Goal: Obtain resource: Obtain resource

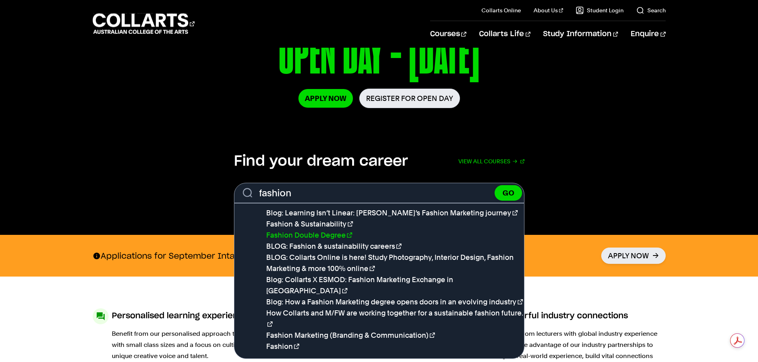
click at [336, 235] on link "Fashion Double Degree" at bounding box center [309, 235] width 86 height 8
type input "Fashion Double Degree"
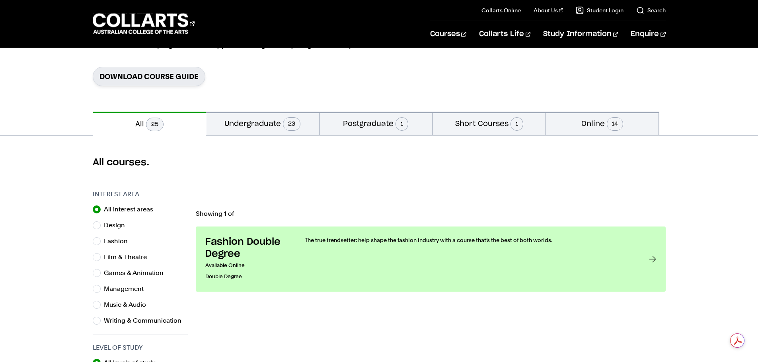
scroll to position [159, 0]
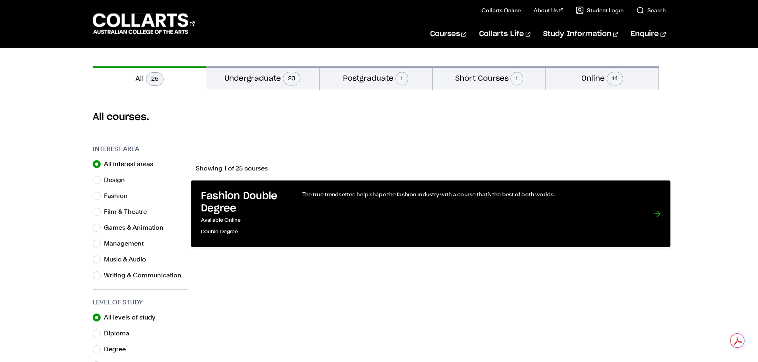
click at [342, 219] on div "The true trendsetter: help shape the fashion industry with a course that’s the …" at bounding box center [469, 214] width 334 height 47
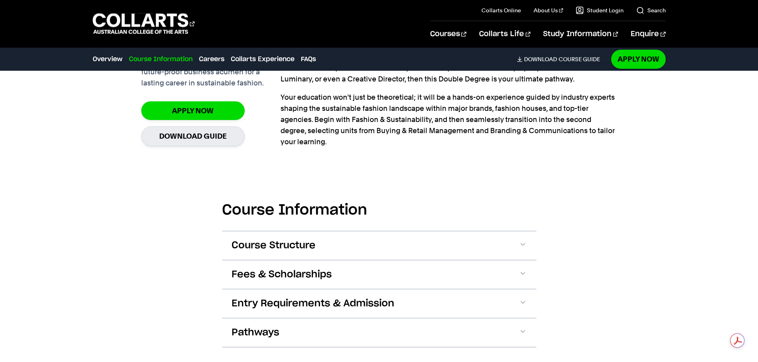
scroll to position [716, 0]
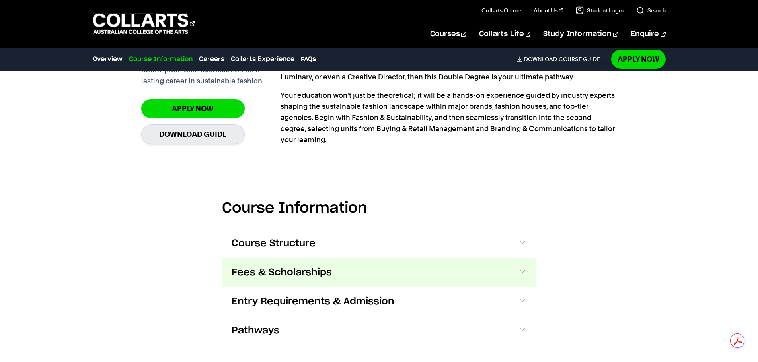
click at [521, 268] on span at bounding box center [523, 273] width 8 height 10
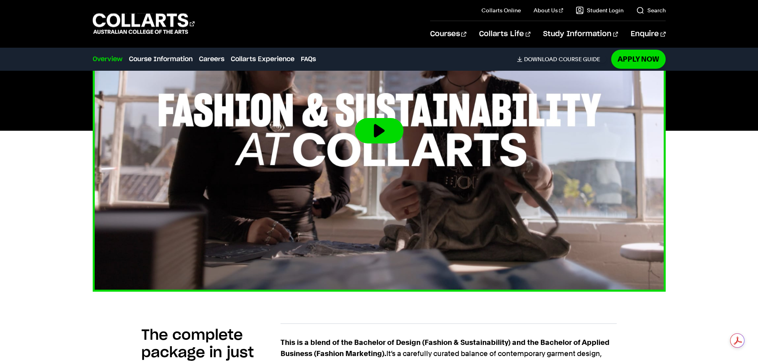
scroll to position [306, 0]
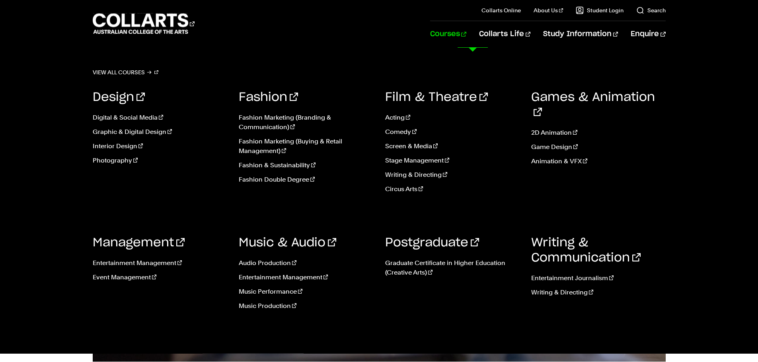
click at [464, 31] on link "Courses" at bounding box center [448, 34] width 36 height 26
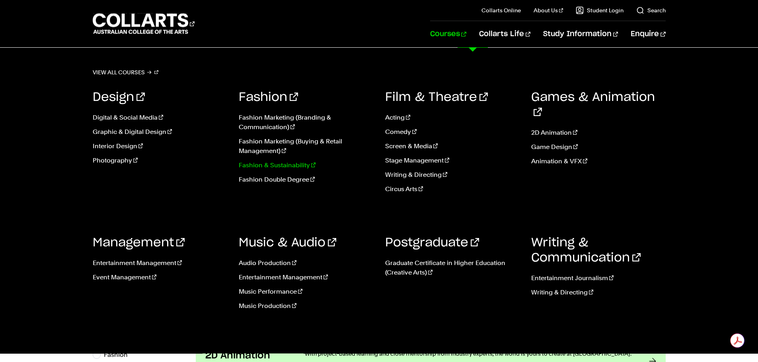
click at [286, 164] on link "Fashion & Sustainability" at bounding box center [306, 166] width 134 height 10
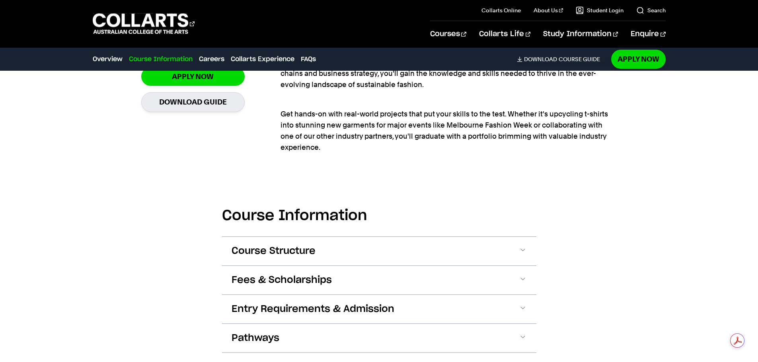
scroll to position [716, 0]
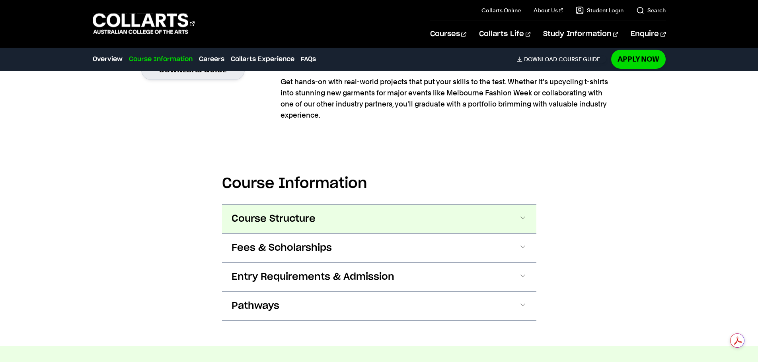
click at [519, 220] on span at bounding box center [523, 219] width 8 height 10
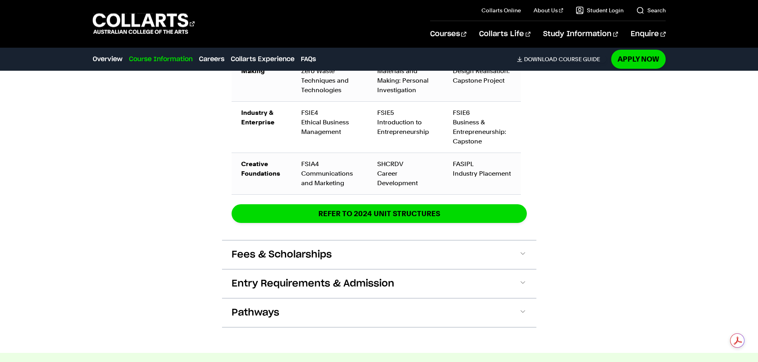
scroll to position [1326, 0]
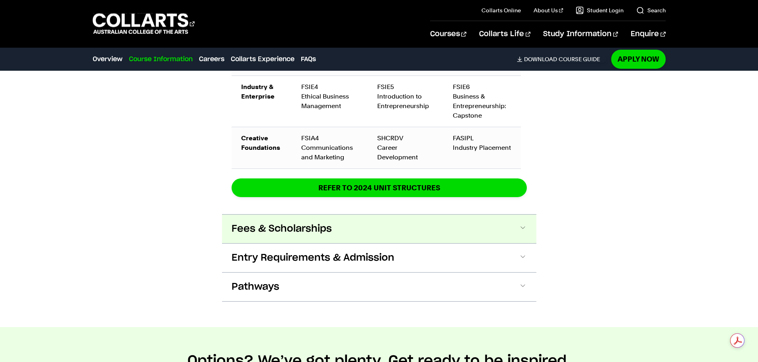
click at [523, 227] on span at bounding box center [523, 229] width 8 height 10
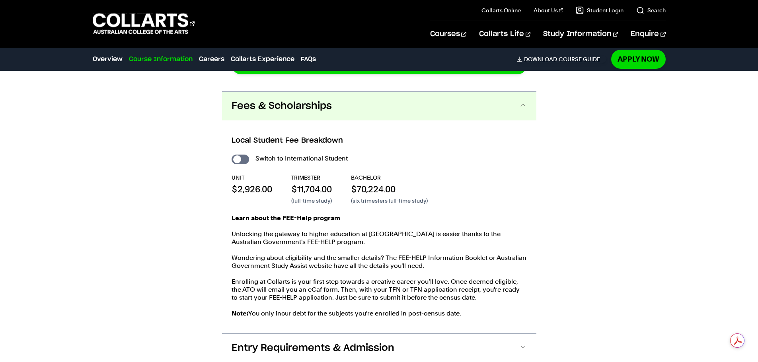
scroll to position [1470, 0]
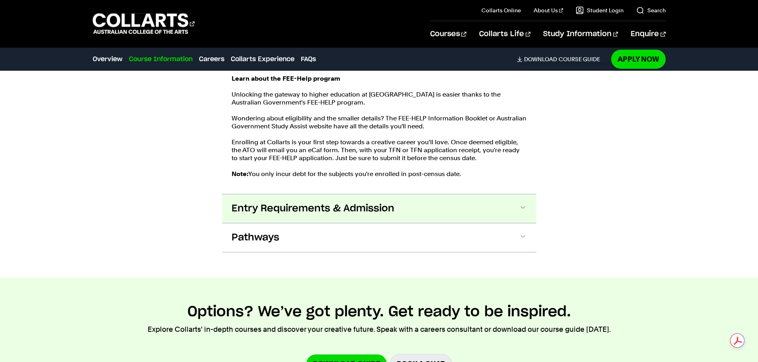
click at [516, 206] on button "Entry Requirements & Admission" at bounding box center [379, 208] width 314 height 29
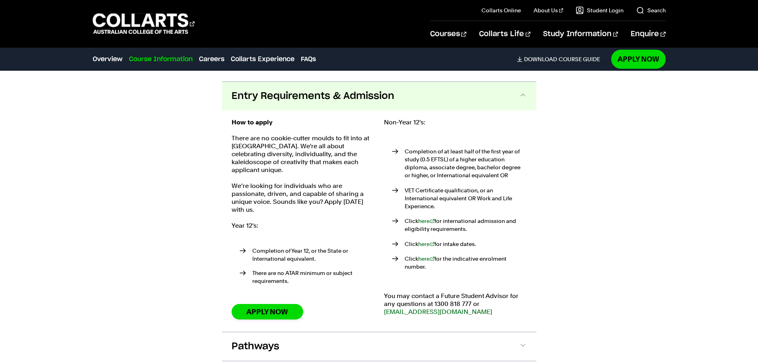
scroll to position [1712, 0]
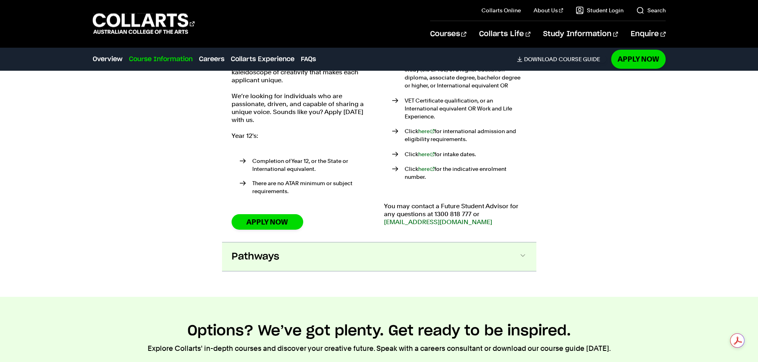
click at [520, 252] on span at bounding box center [523, 257] width 8 height 10
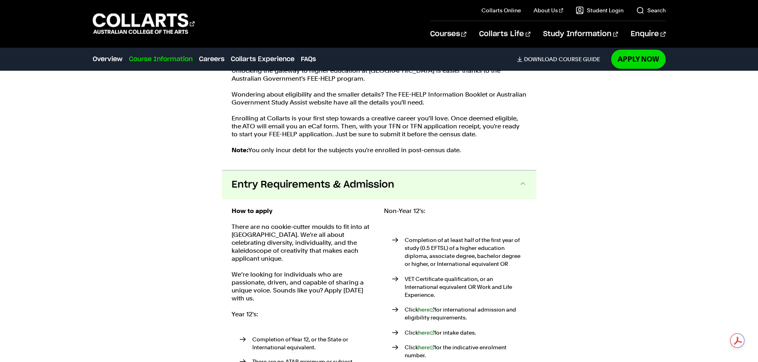
scroll to position [1596, 0]
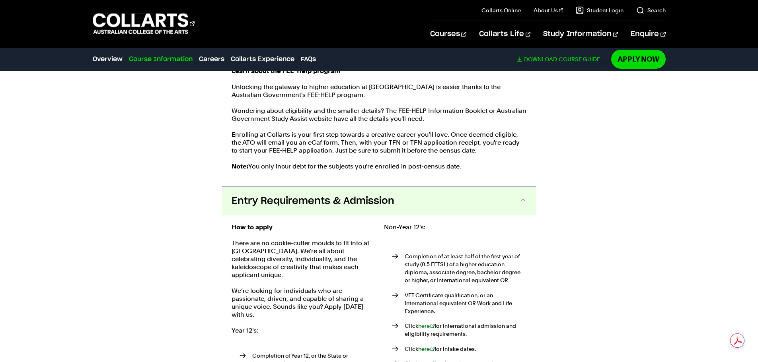
click at [526, 57] on span "Download" at bounding box center [540, 59] width 33 height 7
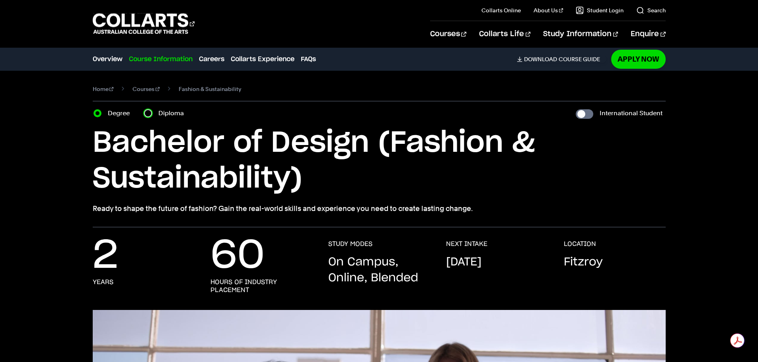
click at [147, 111] on input "Diploma" at bounding box center [148, 113] width 8 height 8
radio input "true"
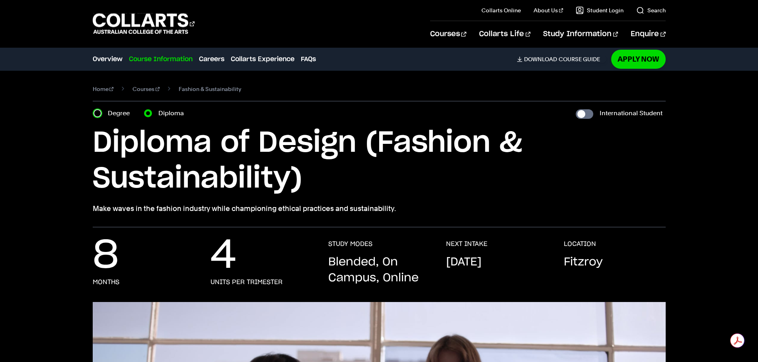
click at [99, 113] on input "Degree" at bounding box center [97, 113] width 8 height 8
radio input "true"
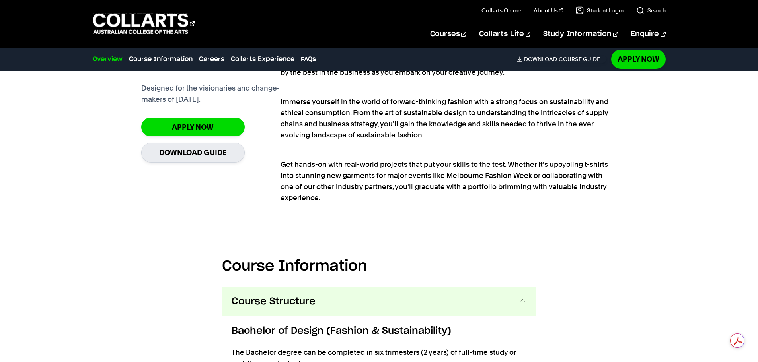
scroll to position [517, 0]
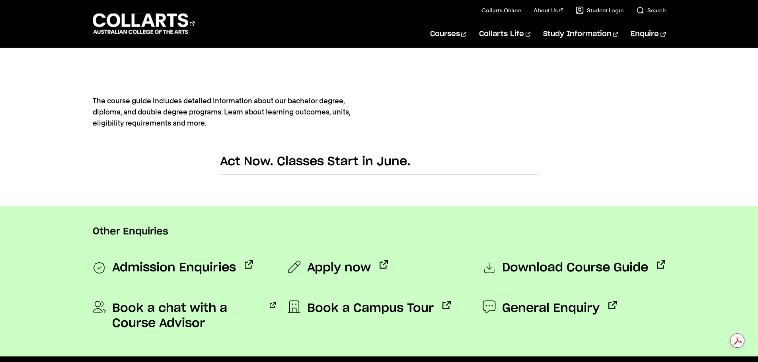
scroll to position [437, 0]
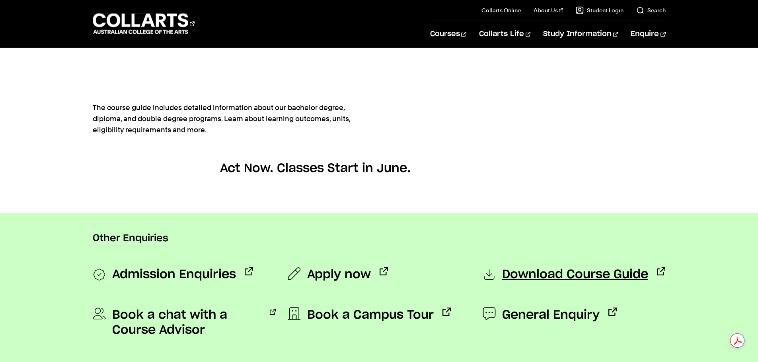
click at [576, 275] on span "Download Course Guide" at bounding box center [575, 275] width 146 height 16
